Goal: Task Accomplishment & Management: Complete application form

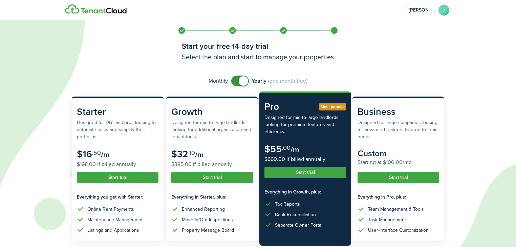
checkbox input "false"
click at [241, 77] on span at bounding box center [243, 80] width 9 height 9
click at [370, 74] on icon at bounding box center [219, 123] width 439 height 247
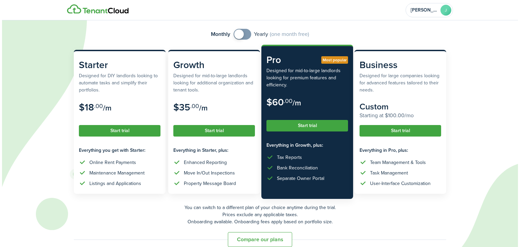
scroll to position [57, 0]
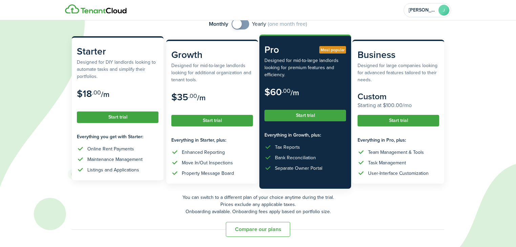
click at [122, 119] on button "Start trial" at bounding box center [118, 117] width 82 height 12
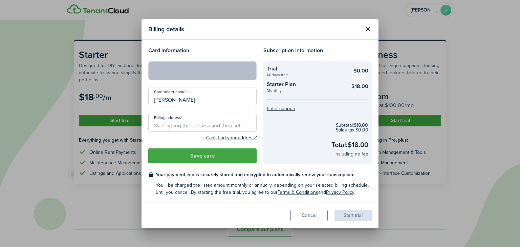
click at [191, 127] on input "Billing address" at bounding box center [202, 122] width 108 height 19
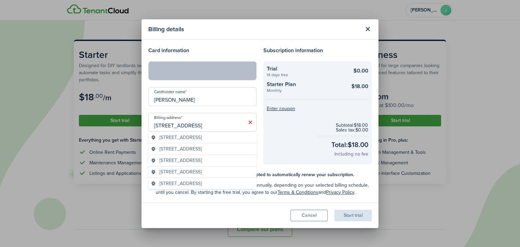
click at [201, 187] on span "[STREET_ADDRESS]" at bounding box center [181, 183] width 42 height 7
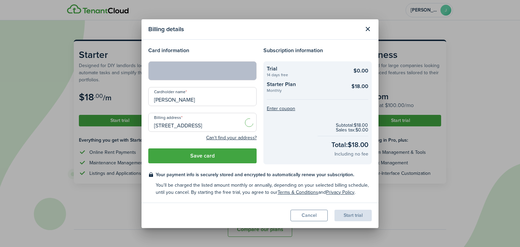
type input "[STREET_ADDRESS]"
click at [215, 159] on button "Save card" at bounding box center [202, 155] width 108 height 15
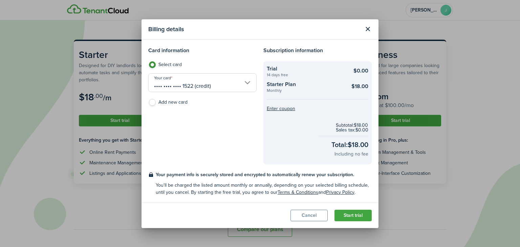
click at [352, 212] on button "Start trial" at bounding box center [353, 216] width 37 height 12
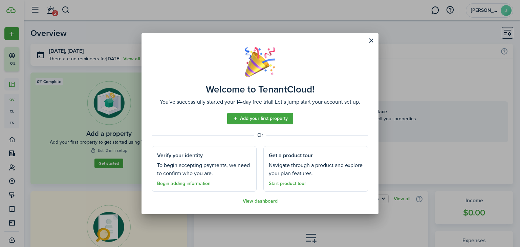
click at [260, 120] on link "Add your first property" at bounding box center [260, 119] width 66 height 12
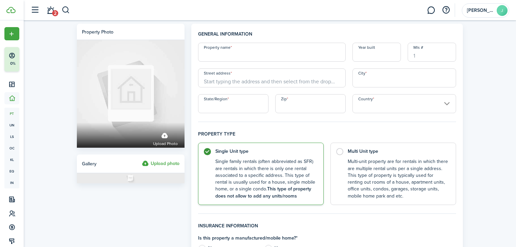
click at [246, 56] on input "Property name" at bounding box center [272, 52] width 148 height 19
click at [250, 80] on input "Street address" at bounding box center [272, 77] width 148 height 19
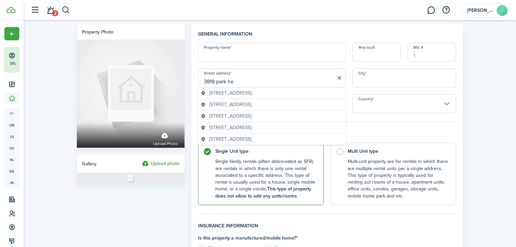
click at [252, 93] on span "[STREET_ADDRESS]" at bounding box center [230, 92] width 42 height 7
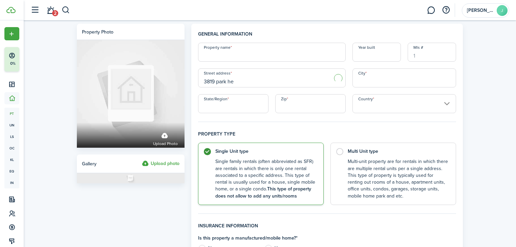
type input "[STREET_ADDRESS]"
type input "[GEOGRAPHIC_DATA]"
type input "MD"
type input "21215"
type input "[GEOGRAPHIC_DATA]"
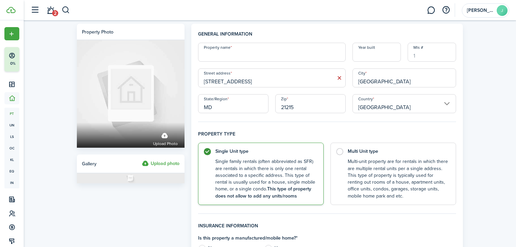
click at [368, 82] on input "[GEOGRAPHIC_DATA]" at bounding box center [405, 77] width 104 height 19
click at [301, 131] on h4 "Property type" at bounding box center [327, 136] width 258 height 12
click at [339, 148] on label "Multi Unit type Multi-unit property are for rentals in which there are multiple…" at bounding box center [394, 172] width 126 height 62
radio input "false"
radio input "true"
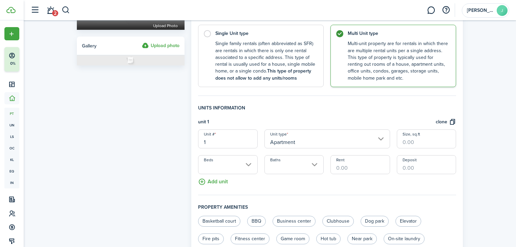
scroll to position [108, 0]
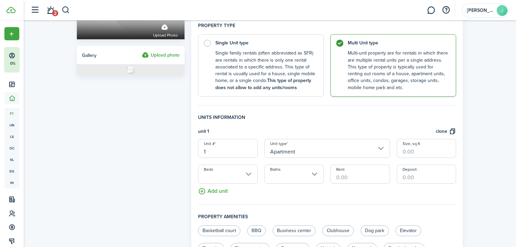
click at [250, 175] on input "Beds" at bounding box center [227, 174] width 59 height 19
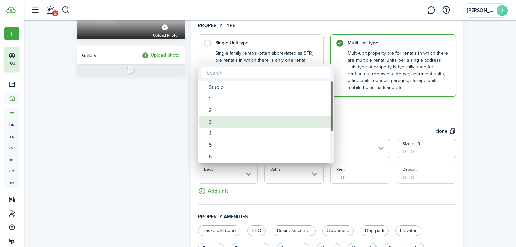
click at [217, 117] on div "3" at bounding box center [269, 122] width 120 height 12
type input "3"
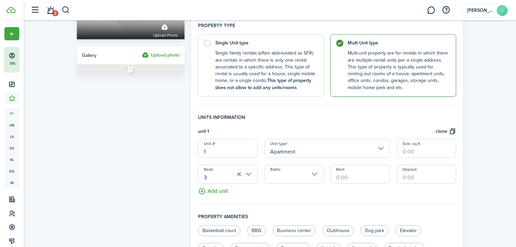
click at [314, 173] on input "Baths" at bounding box center [294, 174] width 59 height 19
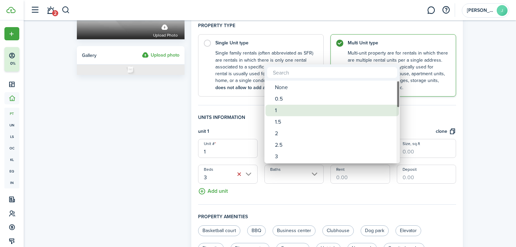
click at [302, 105] on div "1" at bounding box center [335, 111] width 120 height 12
type input "1"
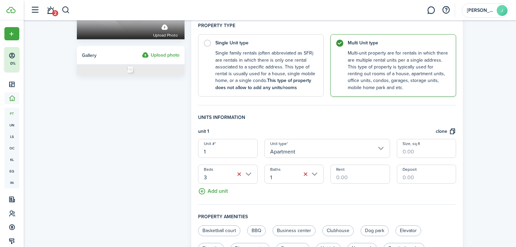
click at [341, 175] on input "Rent" at bounding box center [360, 174] width 59 height 19
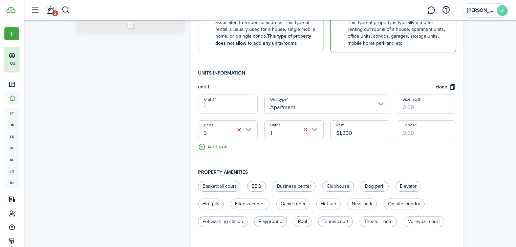
scroll to position [163, 0]
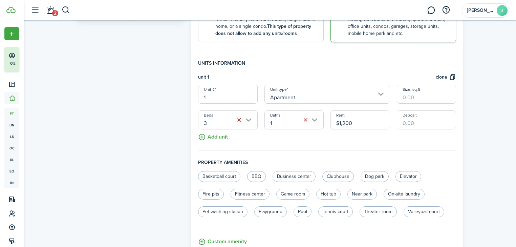
type input "$1,200.00"
click at [402, 126] on input "Deposit" at bounding box center [426, 119] width 59 height 19
click at [437, 124] on input "$6,363.00" at bounding box center [426, 119] width 59 height 19
type input "$1,200.00"
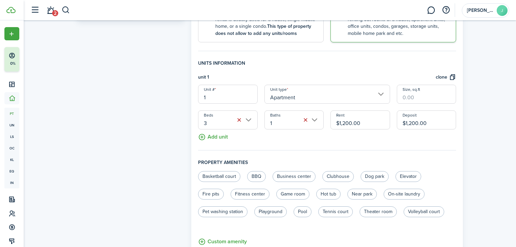
click at [204, 137] on button "Add unit" at bounding box center [213, 135] width 30 height 12
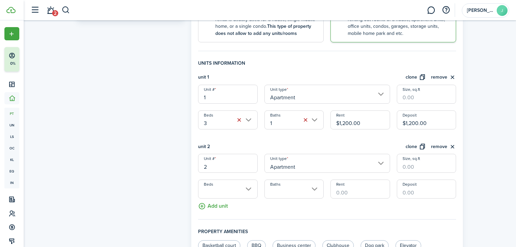
click at [243, 189] on input "Beds" at bounding box center [227, 189] width 59 height 19
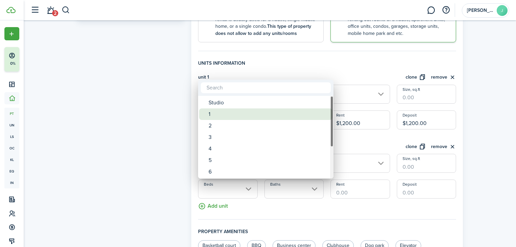
click at [223, 117] on div "1" at bounding box center [269, 114] width 120 height 12
type input "1"
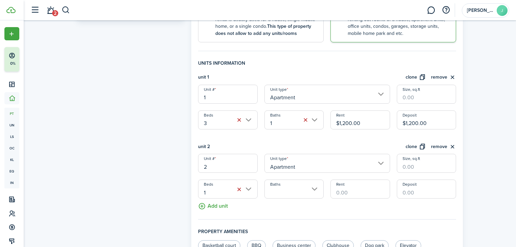
click at [378, 193] on input "Rent" at bounding box center [360, 189] width 59 height 19
type input "$1,000.00"
click at [426, 192] on input "Deposit" at bounding box center [426, 189] width 59 height 19
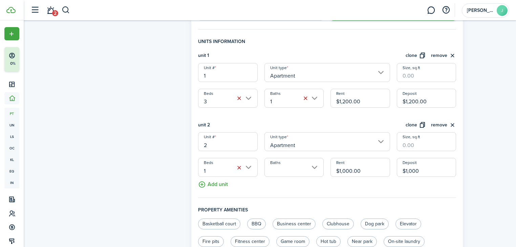
scroll to position [298, 0]
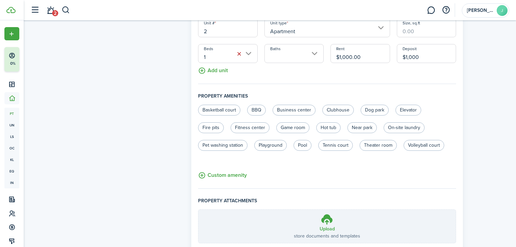
type input "$1,000.00"
click at [432, 97] on h4 "Property amenities" at bounding box center [327, 98] width 258 height 12
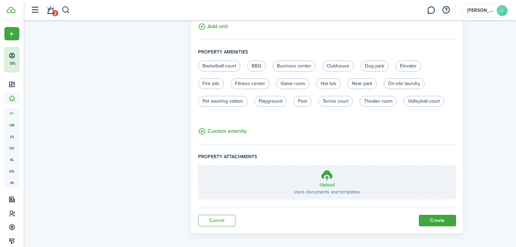
scroll to position [346, 0]
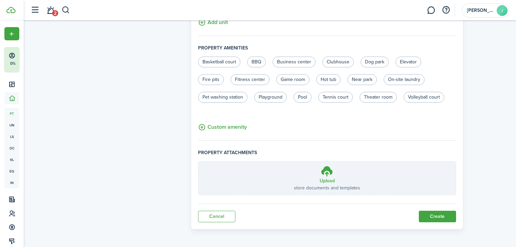
click at [436, 215] on button "Create" at bounding box center [437, 217] width 37 height 12
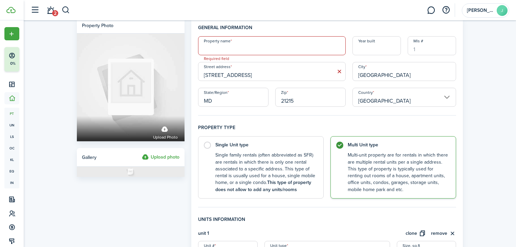
scroll to position [0, 0]
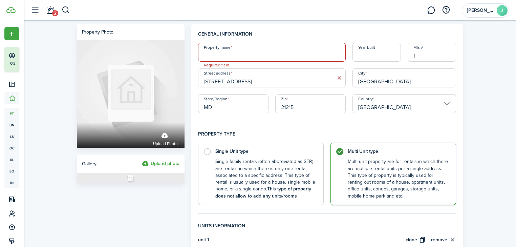
click at [285, 56] on input "Property name" at bounding box center [272, 52] width 148 height 19
type input "t"
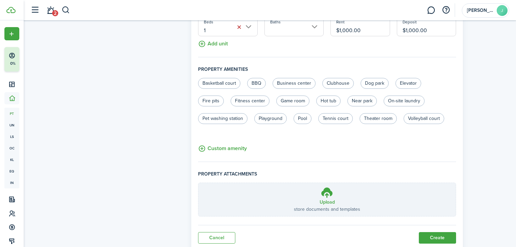
scroll to position [346, 0]
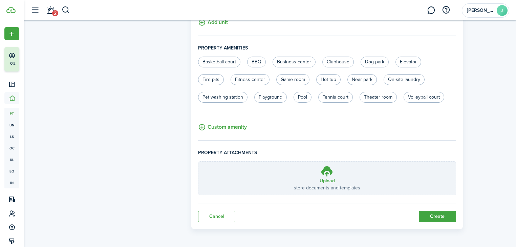
type input "The Lavender"
click at [430, 214] on button "Create" at bounding box center [437, 217] width 37 height 12
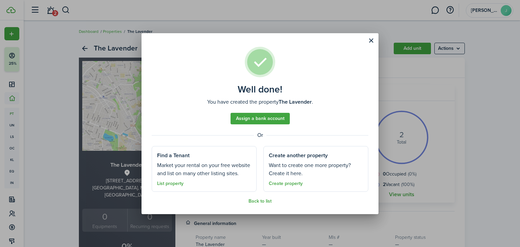
click at [259, 201] on link "Back to list" at bounding box center [260, 201] width 23 height 5
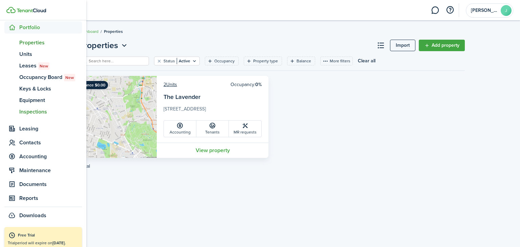
scroll to position [79, 0]
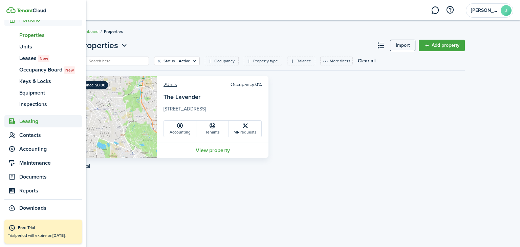
click at [42, 122] on span "Leasing" at bounding box center [50, 121] width 63 height 8
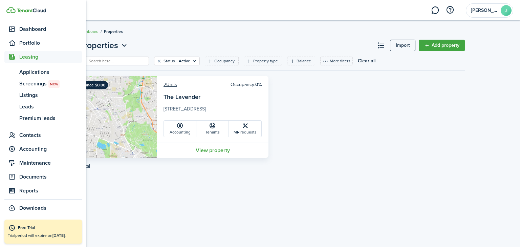
scroll to position [56, 0]
click at [36, 80] on span "Screenings New" at bounding box center [50, 84] width 63 height 8
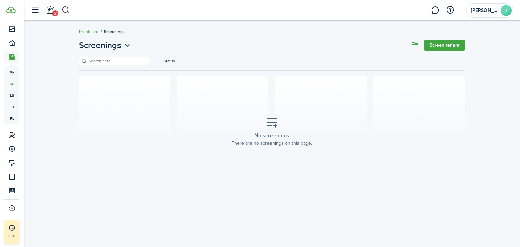
click at [454, 46] on link "Screen tenant" at bounding box center [444, 46] width 41 height 12
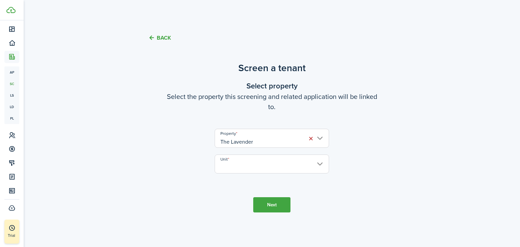
click at [322, 165] on input "Unit" at bounding box center [272, 163] width 115 height 19
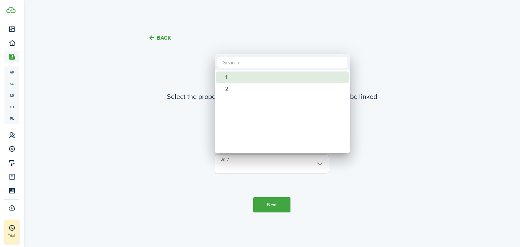
click at [264, 80] on div "1" at bounding box center [285, 77] width 120 height 12
type input "1"
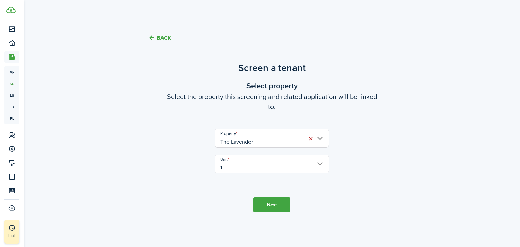
click at [276, 202] on button "Next" at bounding box center [271, 204] width 37 height 15
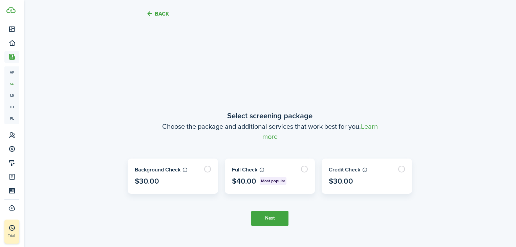
scroll to position [199, 0]
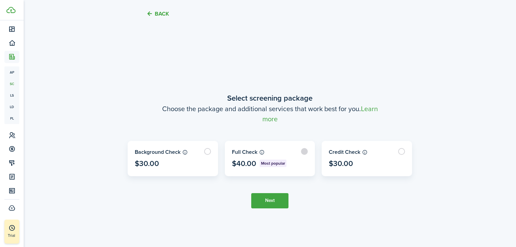
click at [307, 148] on label at bounding box center [270, 158] width 90 height 35
radio input "true"
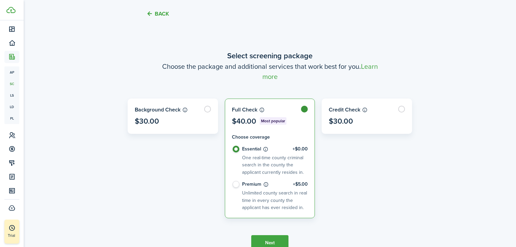
scroll to position [226, 0]
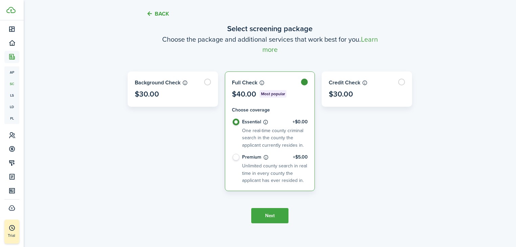
click at [275, 212] on button "Next" at bounding box center [269, 215] width 37 height 15
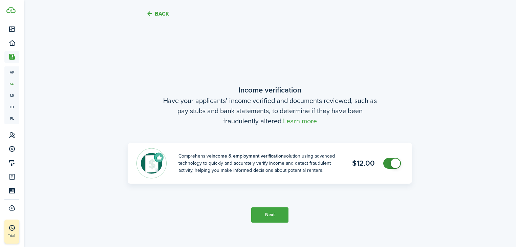
scroll to position [446, 0]
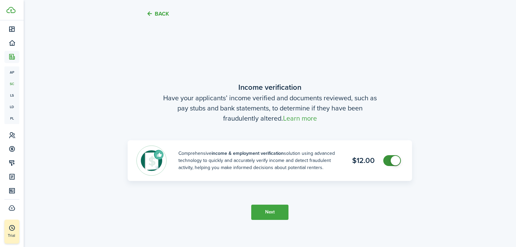
click at [279, 210] on button "Next" at bounding box center [269, 212] width 37 height 15
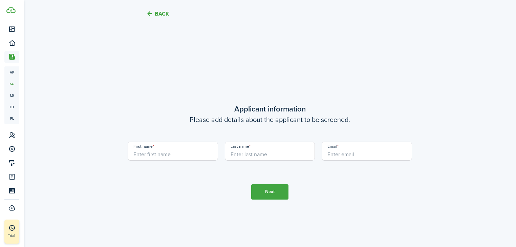
scroll to position [693, 0]
click at [182, 150] on input "First name" at bounding box center [173, 150] width 90 height 19
click at [399, 78] on tc-wizard-step "Applicant information Please add details about the applicant to be screened. Fi…" at bounding box center [270, 150] width 285 height 247
click at [173, 152] on input "First name" at bounding box center [173, 150] width 90 height 19
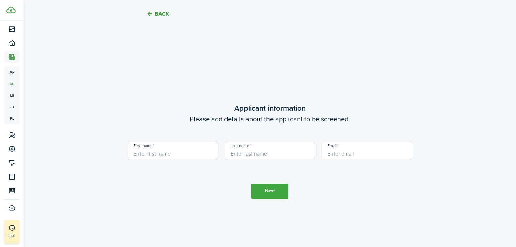
type input "[PERSON_NAME]"
type input "[PERSON_NAME][EMAIL_ADDRESS][PERSON_NAME][DOMAIN_NAME]"
click at [274, 190] on button "Next" at bounding box center [269, 191] width 37 height 15
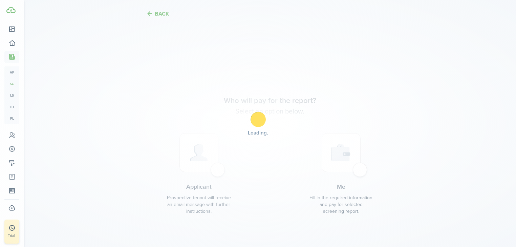
scroll to position [940, 0]
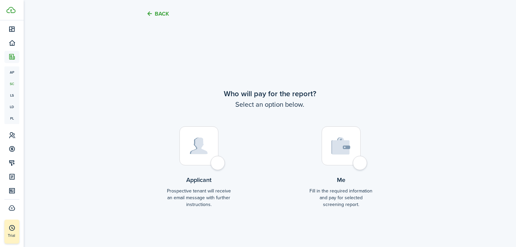
click at [215, 162] on div at bounding box center [199, 145] width 39 height 39
radio input "true"
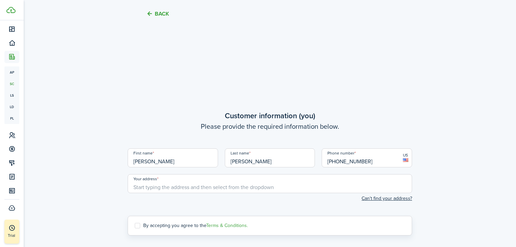
scroll to position [1187, 0]
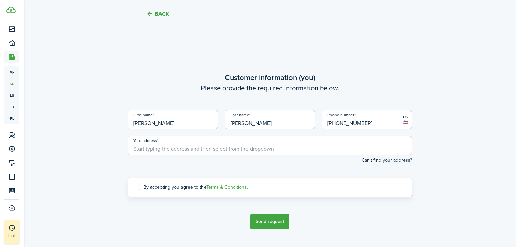
click at [221, 146] on input "Your address" at bounding box center [270, 145] width 285 height 19
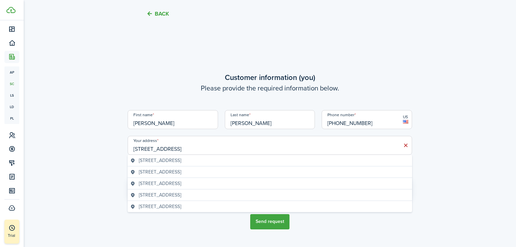
click at [181, 206] on span "[STREET_ADDRESS]" at bounding box center [160, 206] width 42 height 7
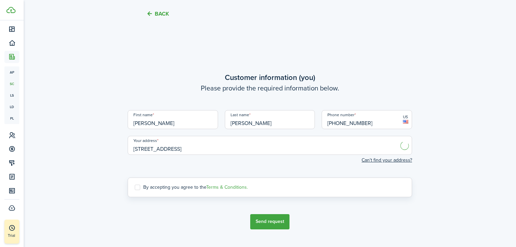
type input "[STREET_ADDRESS]"
click at [137, 186] on label "By accepting you agree to the Terms & Conditions." at bounding box center [191, 187] width 113 height 5
click at [135, 187] on input "By accepting you agree to the Terms & Conditions." at bounding box center [134, 187] width 0 height 0
checkbox input "true"
click at [275, 217] on button "Send request" at bounding box center [269, 221] width 39 height 15
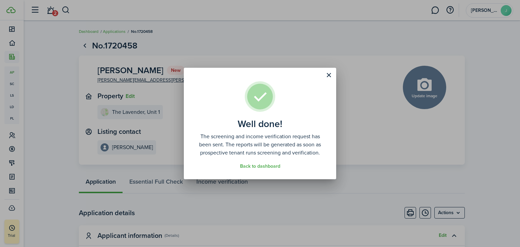
click at [252, 164] on link "Back to dashboard" at bounding box center [260, 166] width 40 height 5
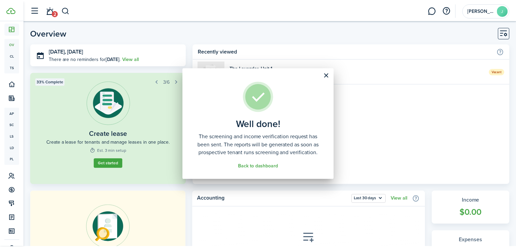
scroll to position [33, 0]
